Goal: Information Seeking & Learning: Learn about a topic

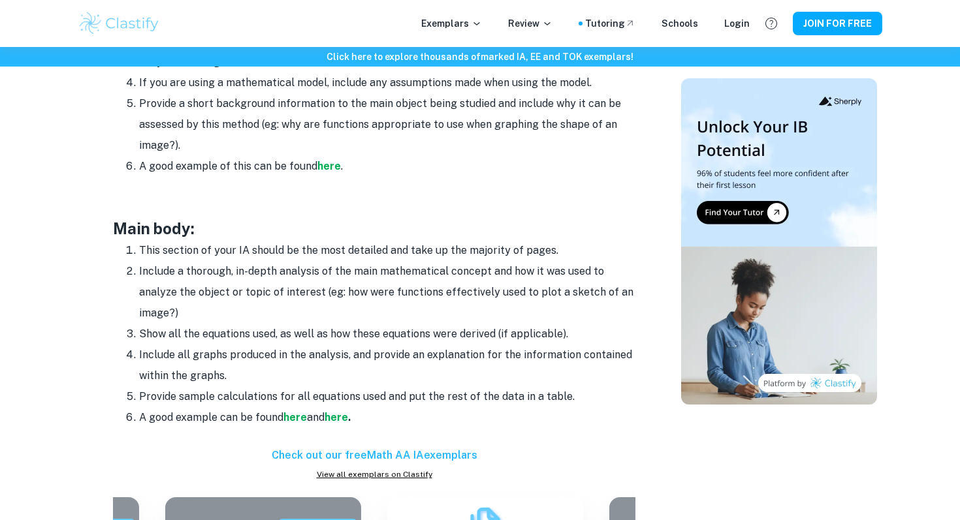
scroll to position [1006, 0]
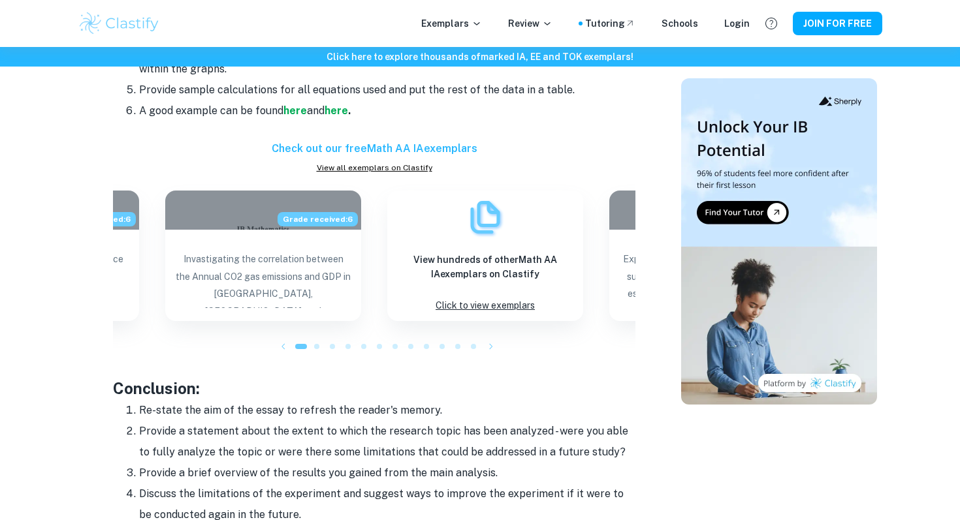
scroll to position [1466, 0]
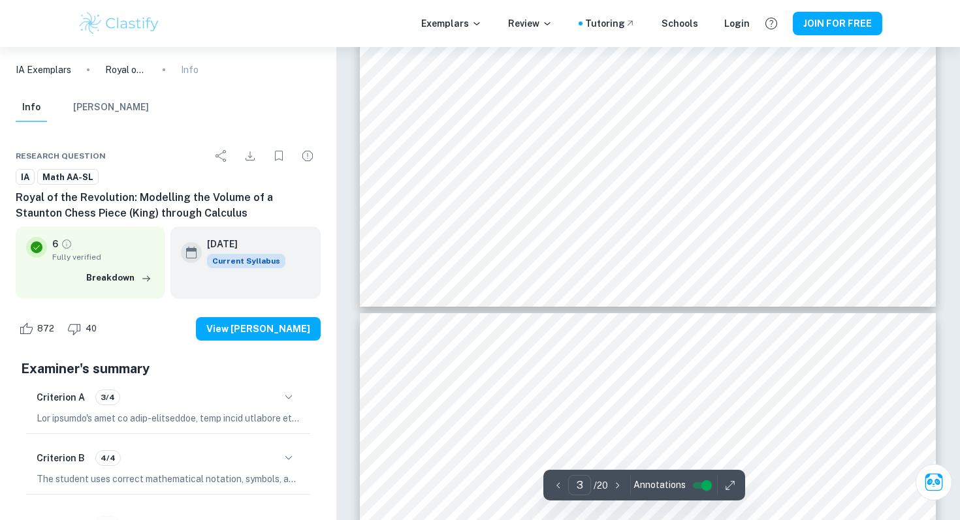
scroll to position [2189, 0]
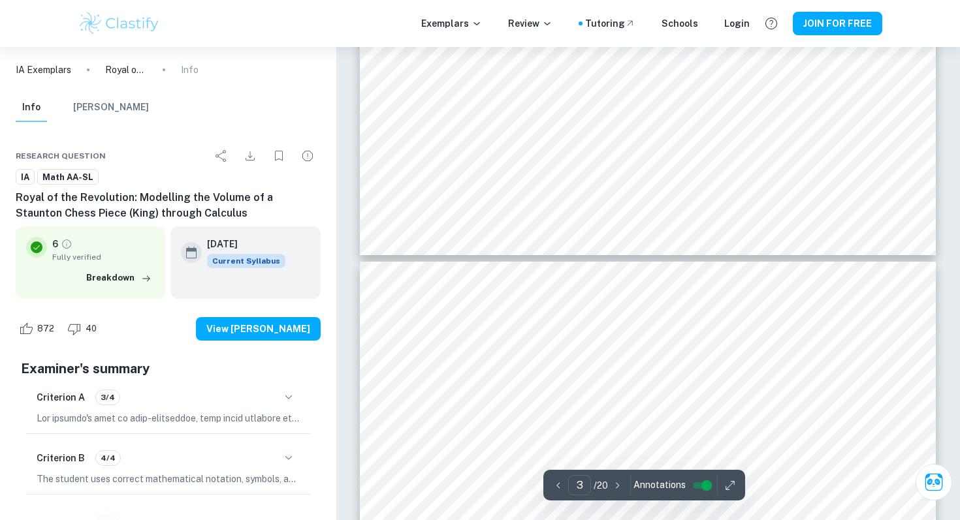
type input "4"
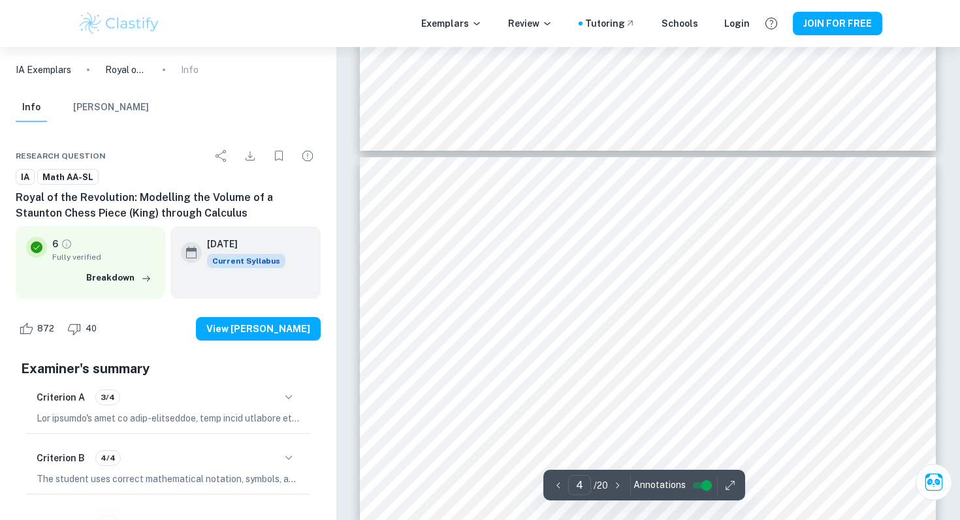
scroll to position [2348, 0]
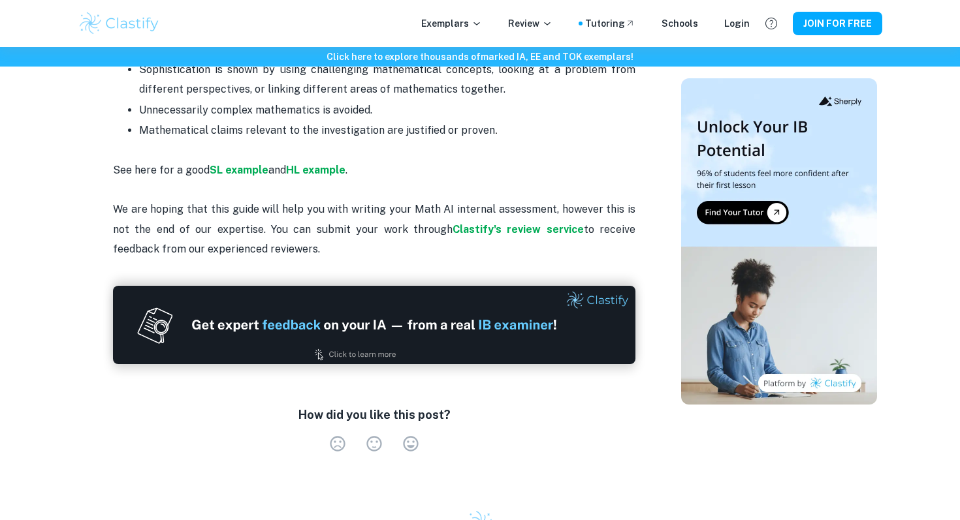
scroll to position [2855, 0]
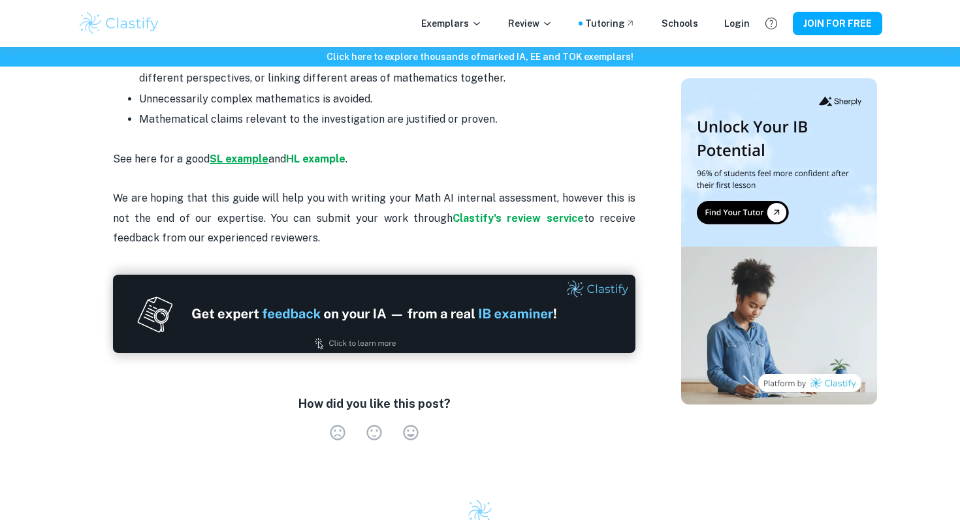
click at [240, 153] on strong "SL example" at bounding box center [239, 159] width 59 height 12
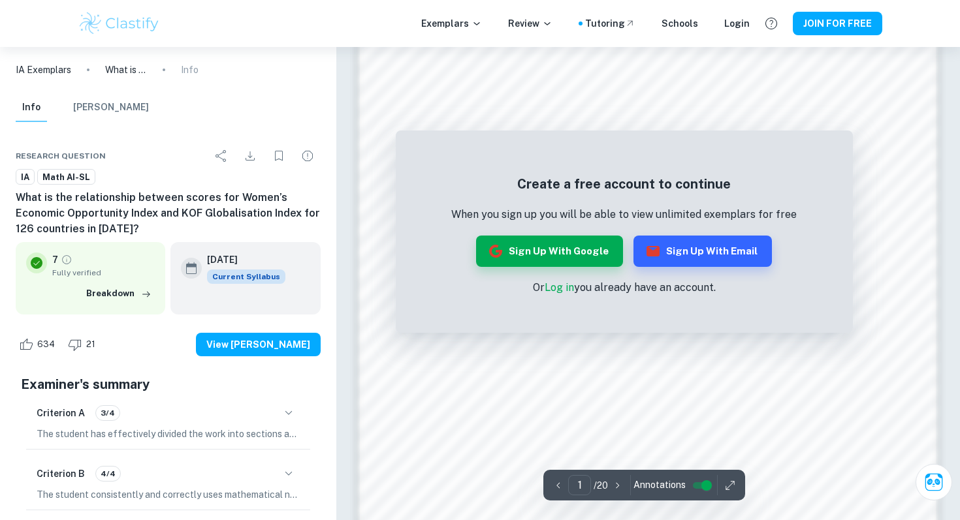
scroll to position [969, 0]
